Goal: Check status: Check status

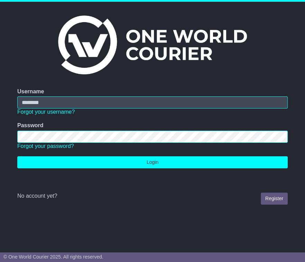
click at [17, 109] on div at bounding box center [17, 109] width 0 height 0
type input "**********"
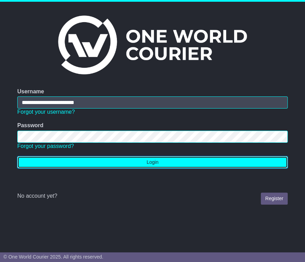
click at [211, 159] on button "Login" at bounding box center [152, 162] width 271 height 12
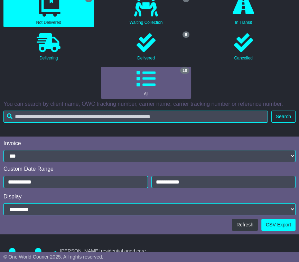
scroll to position [77, 0]
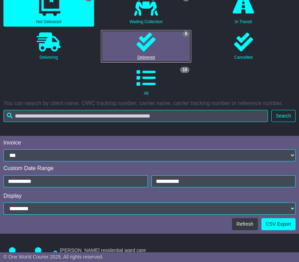
click at [154, 48] on icon at bounding box center [146, 42] width 19 height 19
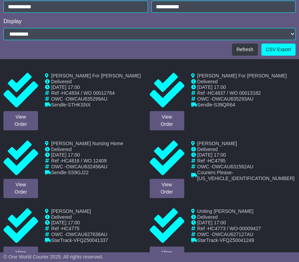
scroll to position [269, 0]
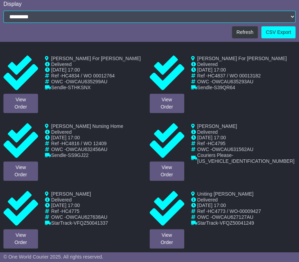
click at [178, 92] on div "View Order" at bounding box center [167, 84] width 42 height 57
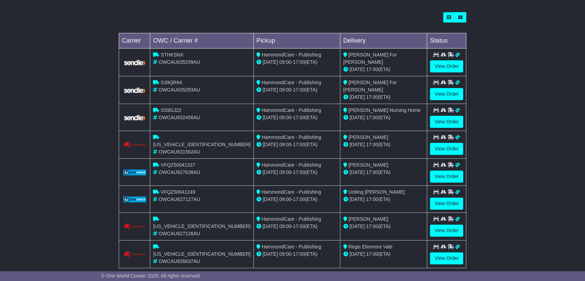
scroll to position [192, 0]
click at [299, 90] on link "View Order" at bounding box center [446, 94] width 33 height 12
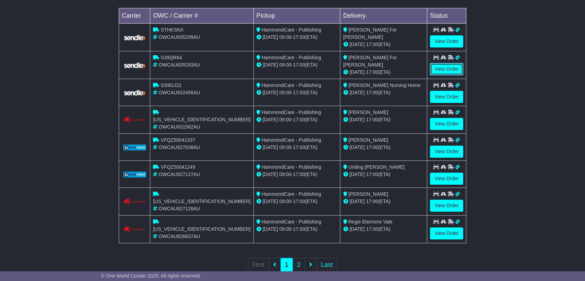
scroll to position [230, 0]
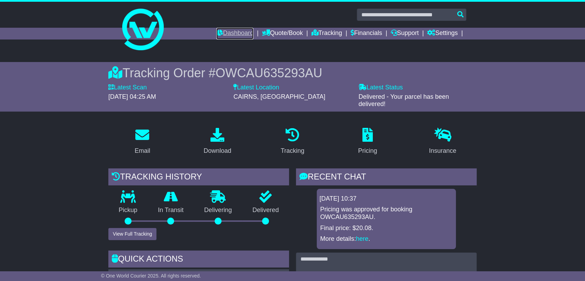
click at [243, 32] on link "Dashboard" at bounding box center [234, 34] width 37 height 12
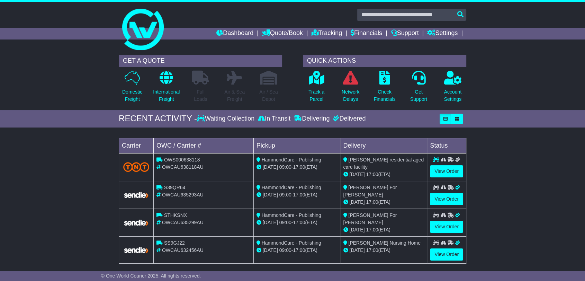
click at [306, 79] on div "Track a Parcel" at bounding box center [316, 88] width 34 height 36
click at [310, 75] on icon at bounding box center [317, 78] width 16 height 14
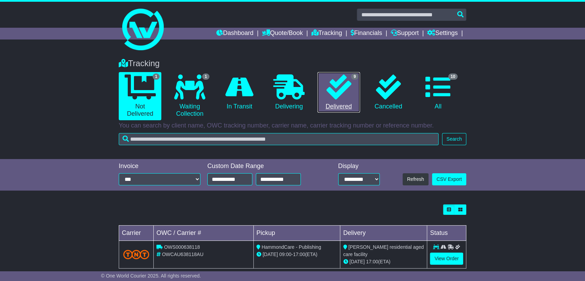
click at [328, 88] on icon at bounding box center [338, 86] width 25 height 25
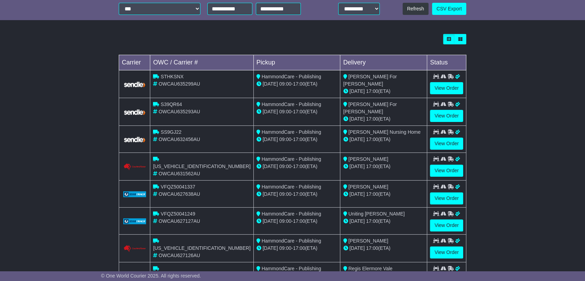
scroll to position [154, 0]
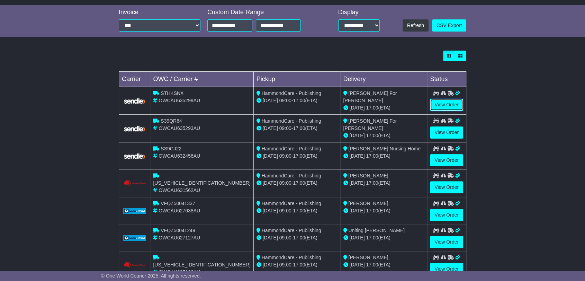
click at [443, 105] on link "View Order" at bounding box center [446, 105] width 33 height 12
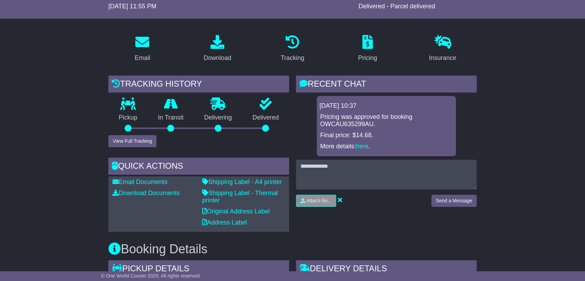
scroll to position [91, 0]
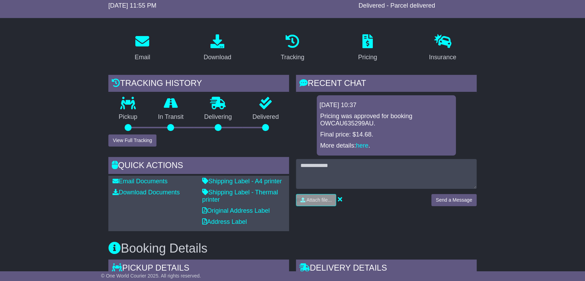
click at [264, 125] on div at bounding box center [265, 127] width 7 height 7
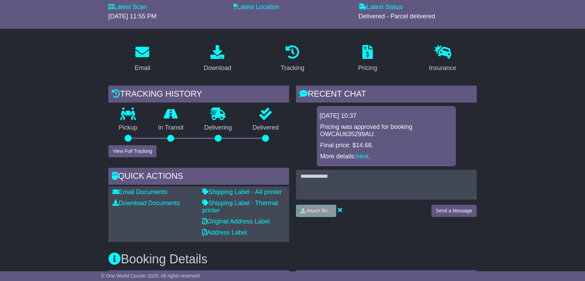
scroll to position [14, 0]
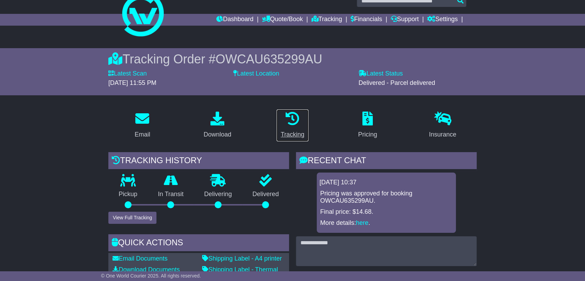
click at [298, 120] on icon at bounding box center [293, 118] width 14 height 14
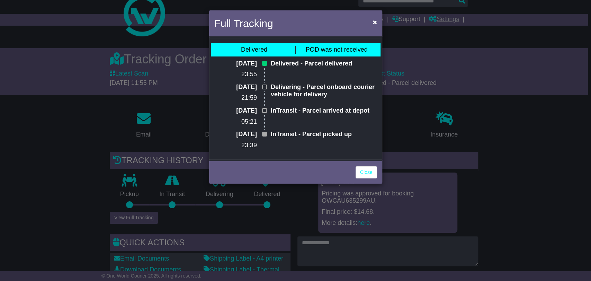
drag, startPoint x: 437, startPoint y: 78, endPoint x: 445, endPoint y: 24, distance: 53.9
click at [437, 77] on div "Full Tracking × Delivered POD was not received [DATE] 23:55 Delivered - Parcel …" at bounding box center [295, 140] width 591 height 281
